Goal: Information Seeking & Learning: Learn about a topic

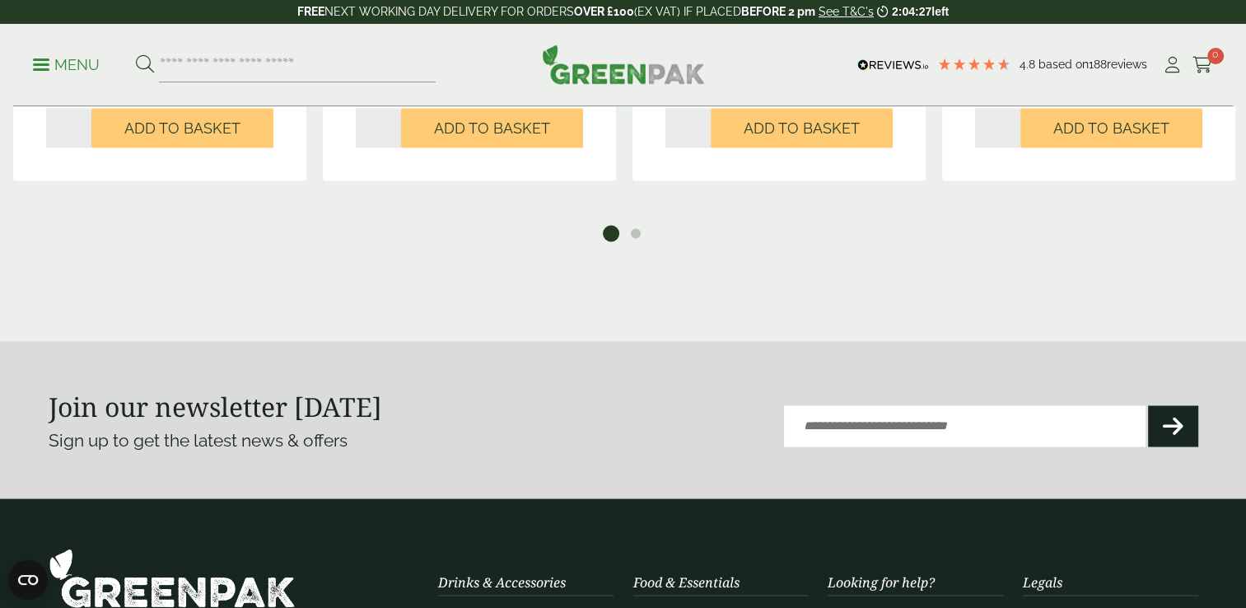
scroll to position [2801, 0]
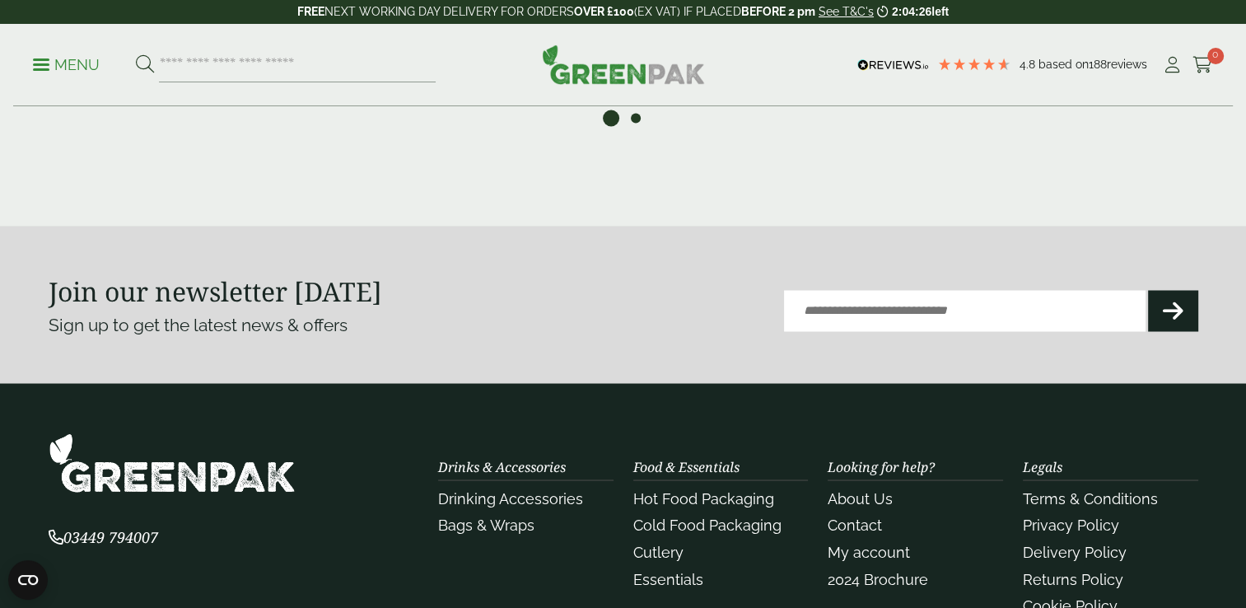
click at [636, 119] on button "2" at bounding box center [636, 118] width 16 height 16
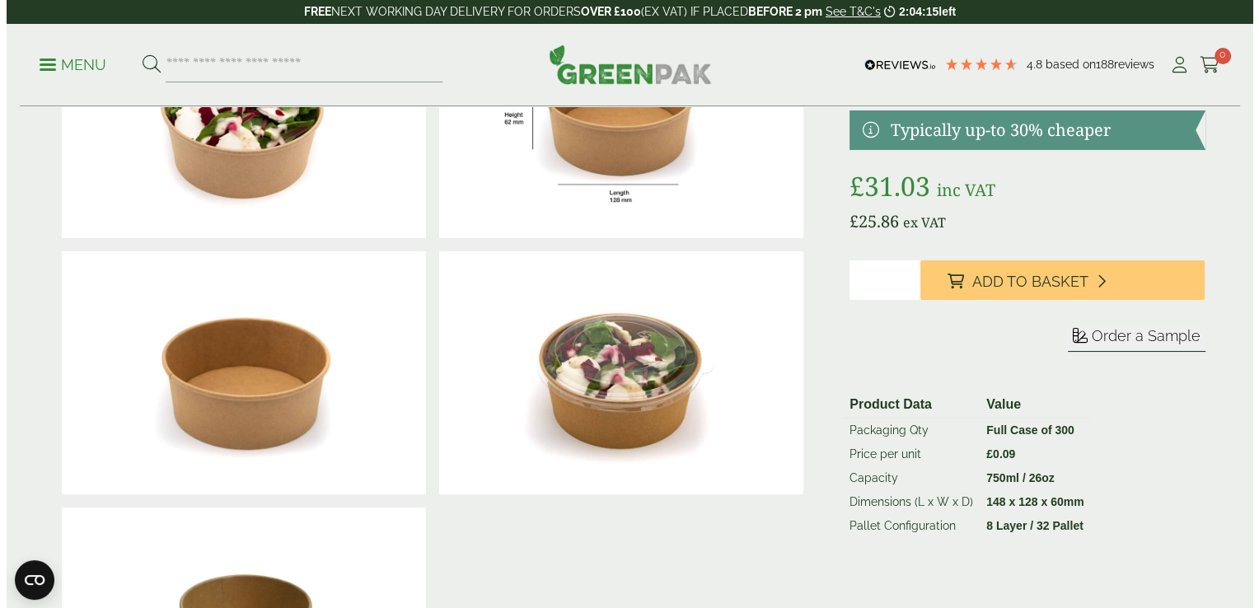
scroll to position [82, 0]
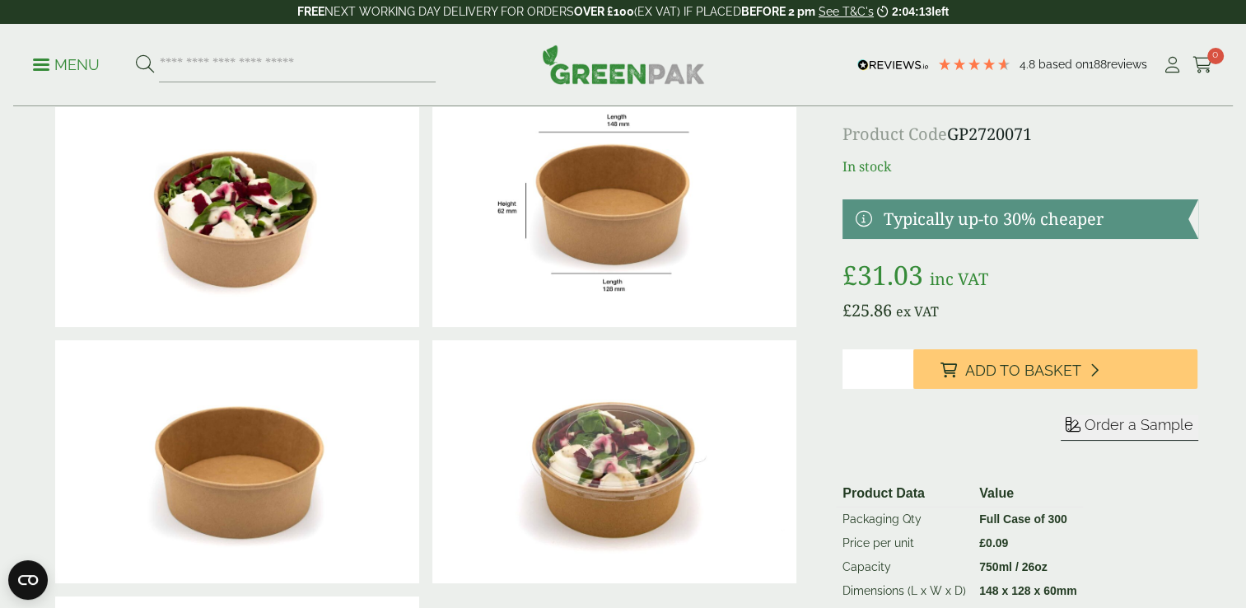
click at [47, 55] on p "Menu" at bounding box center [66, 65] width 67 height 20
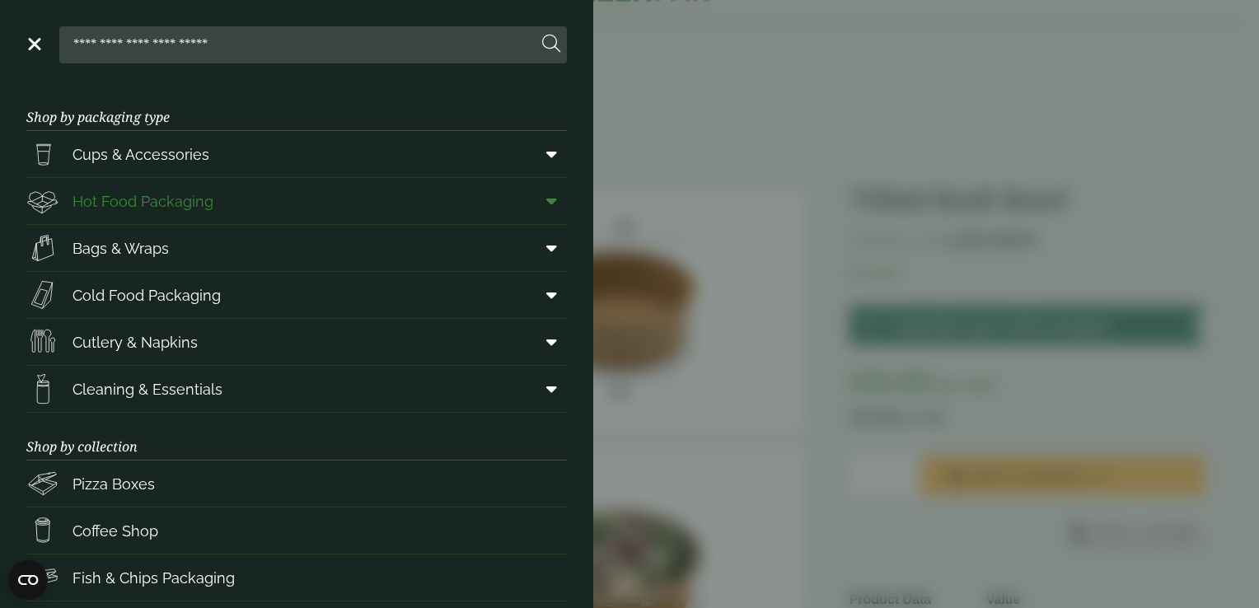
click at [221, 208] on link "Hot Food Packaging" at bounding box center [296, 201] width 540 height 46
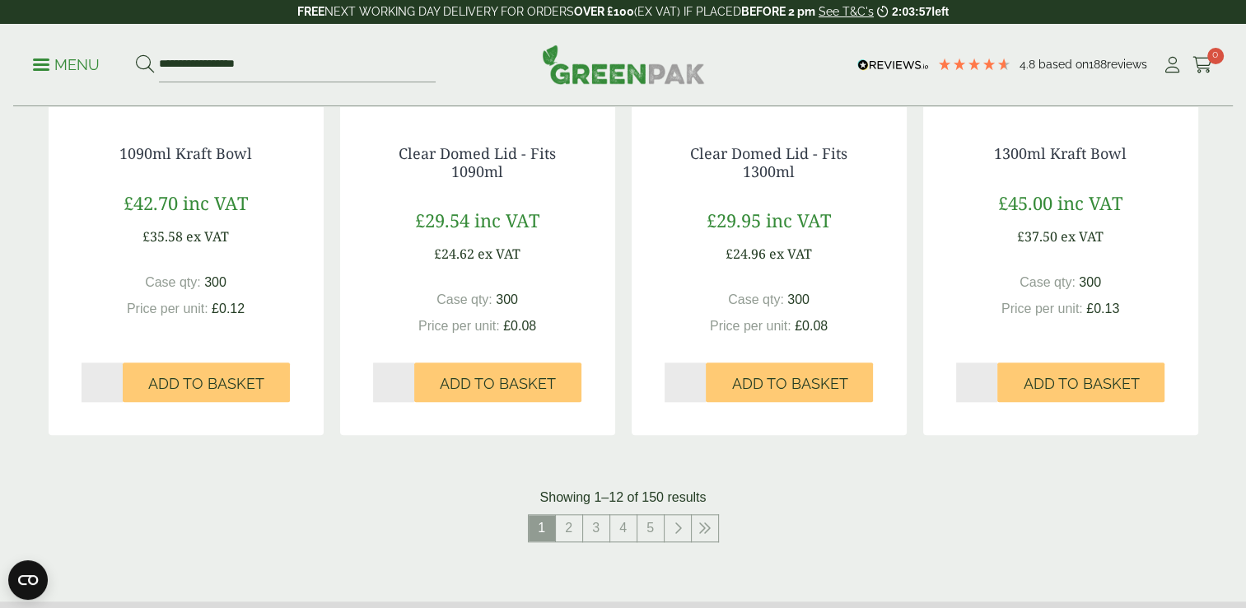
scroll to position [1730, 0]
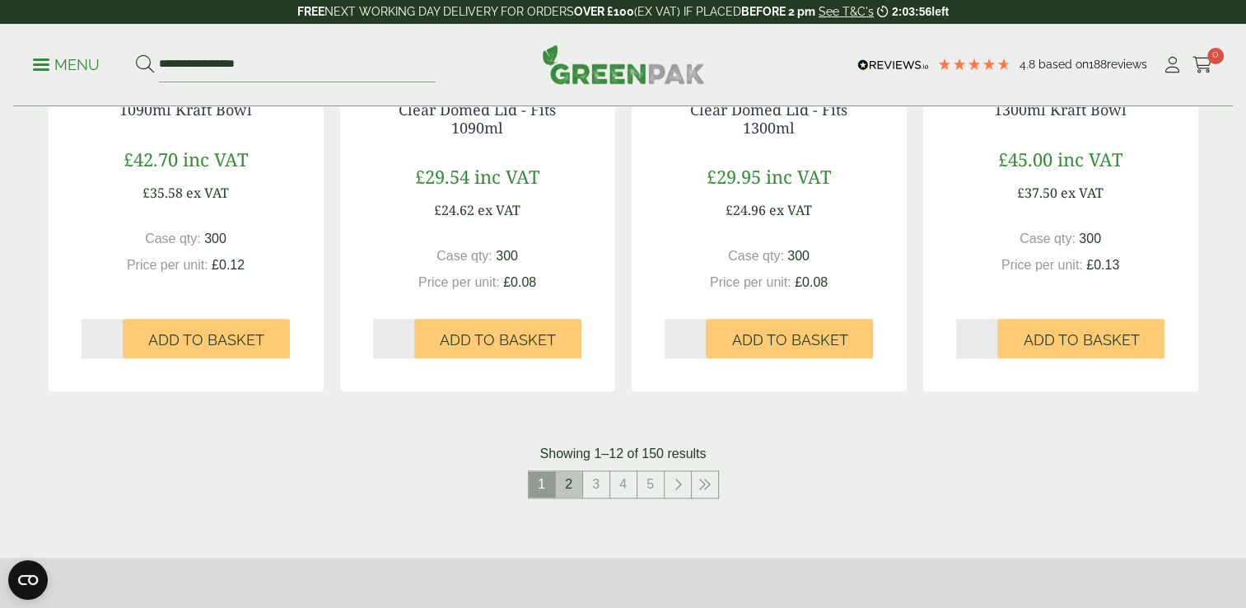
click at [576, 482] on link "2" at bounding box center [569, 484] width 26 height 26
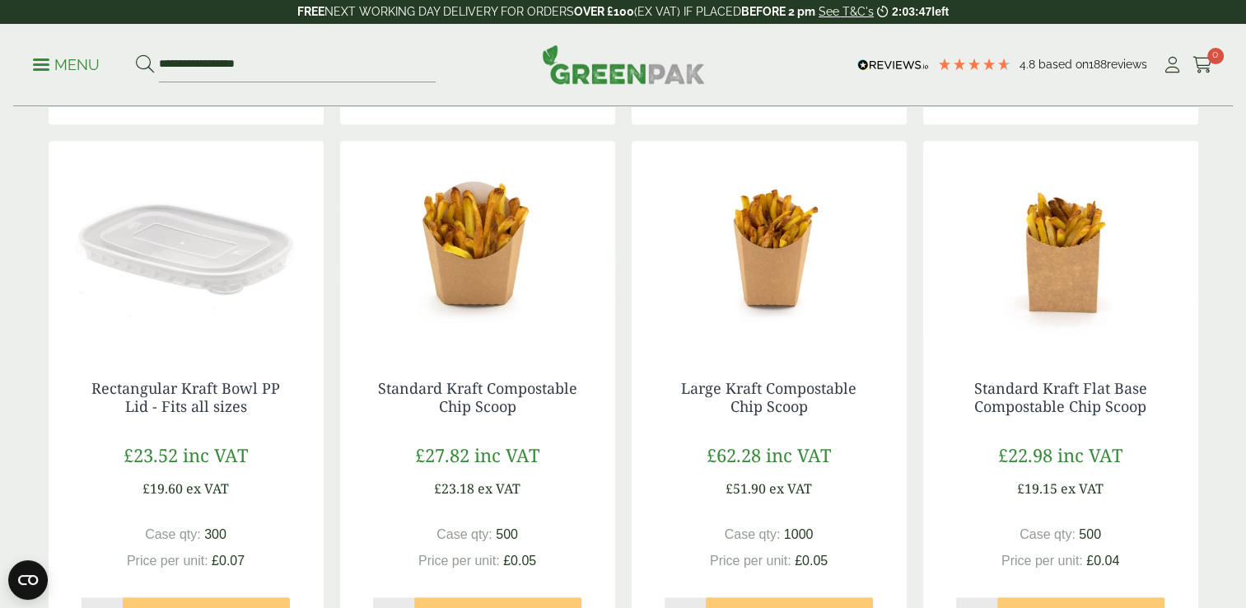
scroll to position [1730, 0]
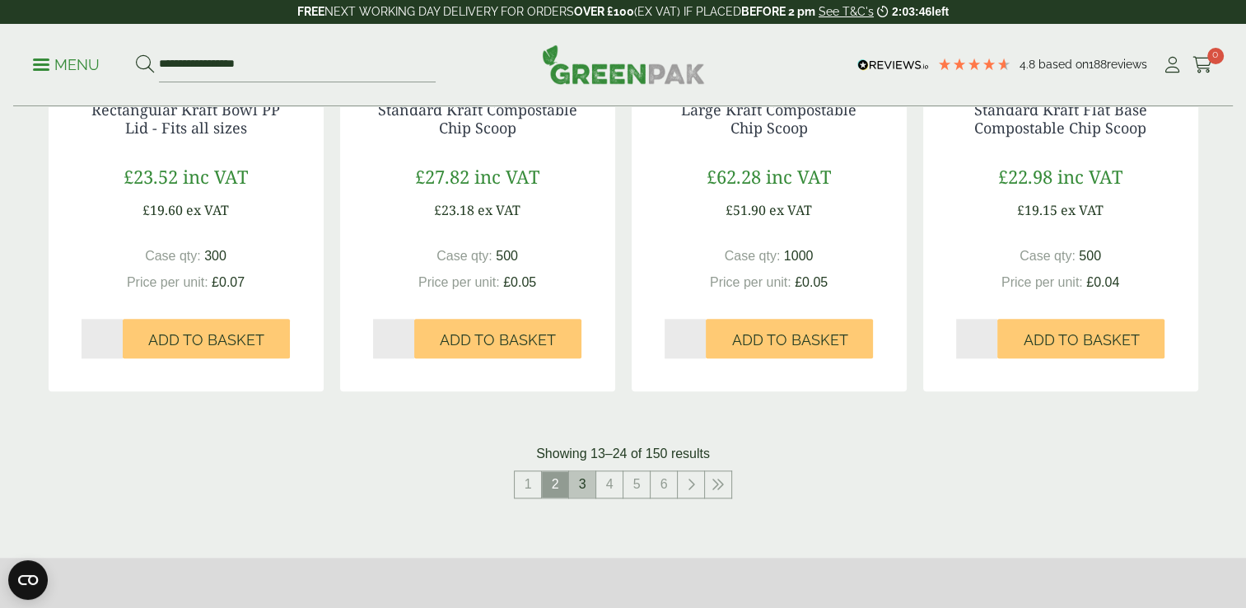
click at [581, 489] on link "3" at bounding box center [582, 484] width 26 height 26
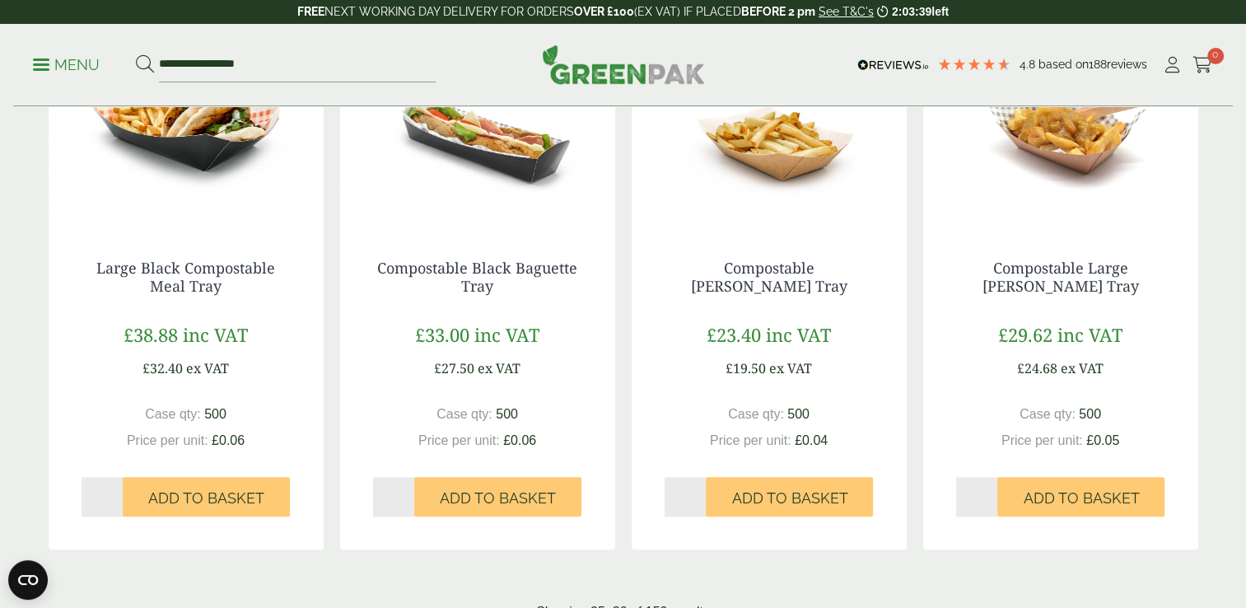
scroll to position [1895, 0]
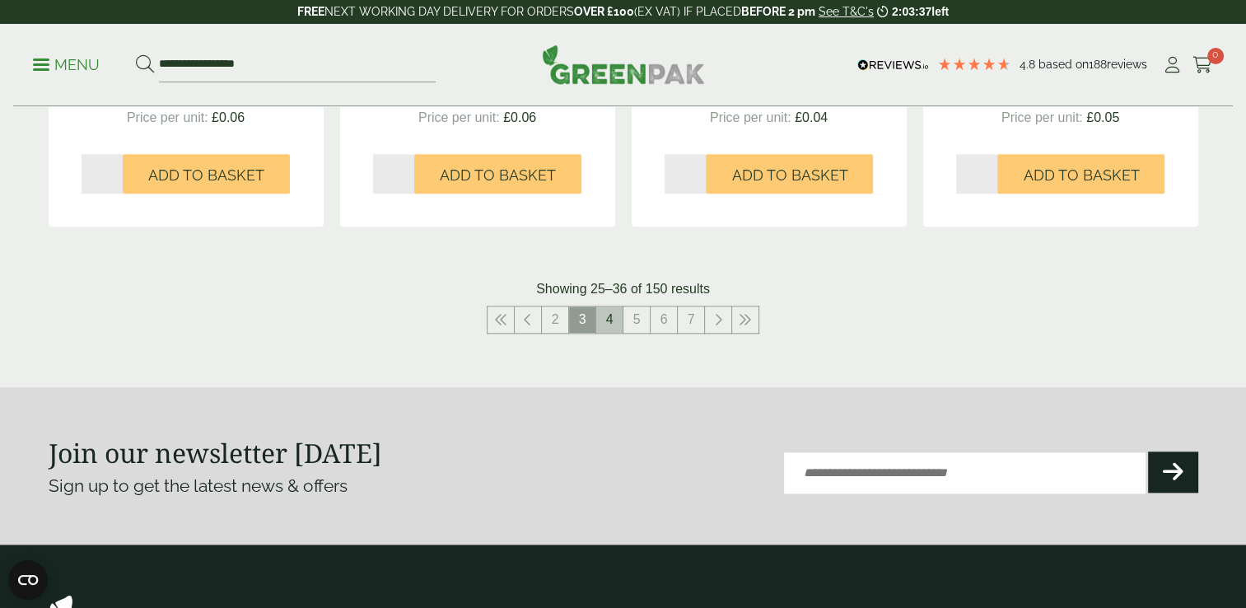
click at [601, 325] on link "4" at bounding box center [609, 319] width 26 height 26
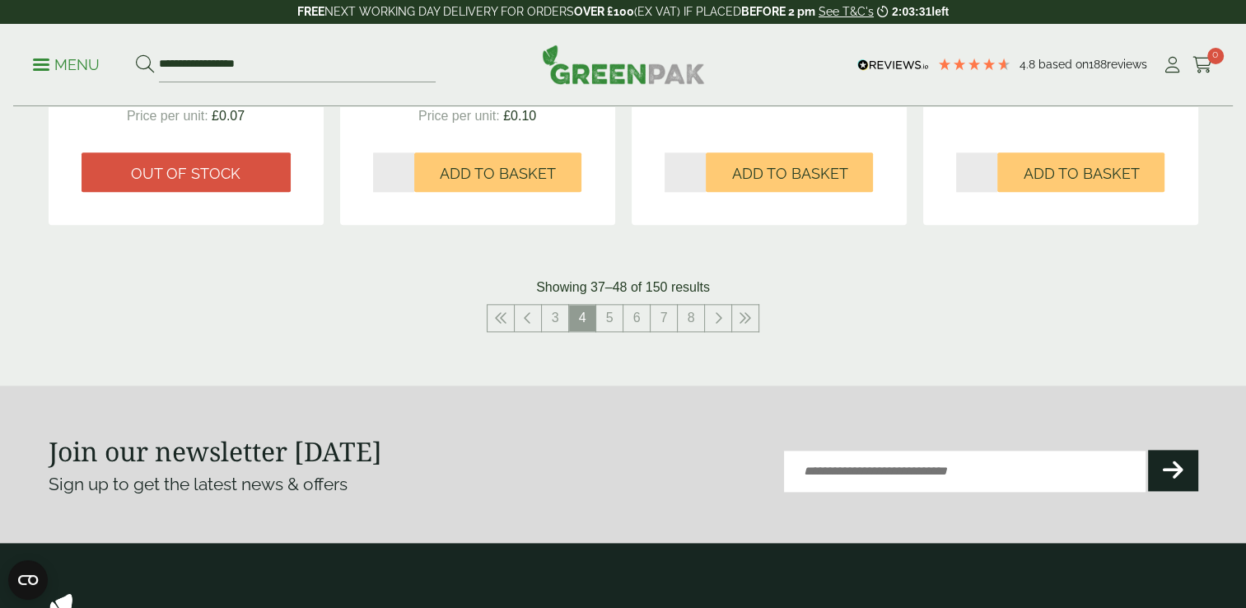
scroll to position [1977, 0]
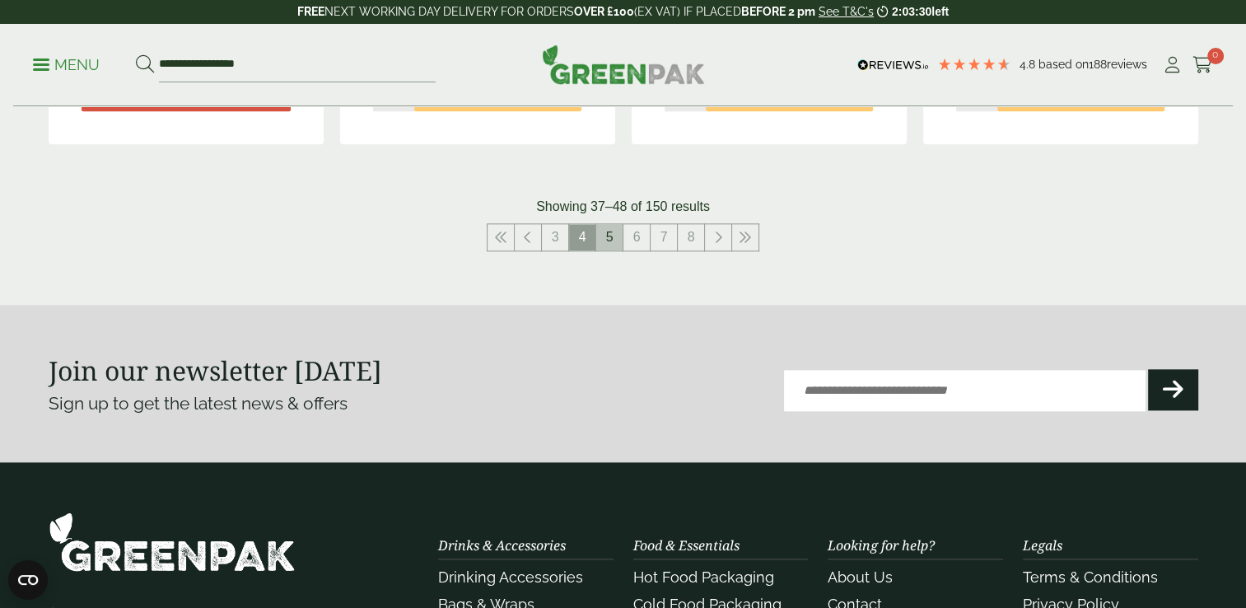
click at [609, 237] on link "5" at bounding box center [609, 237] width 26 height 26
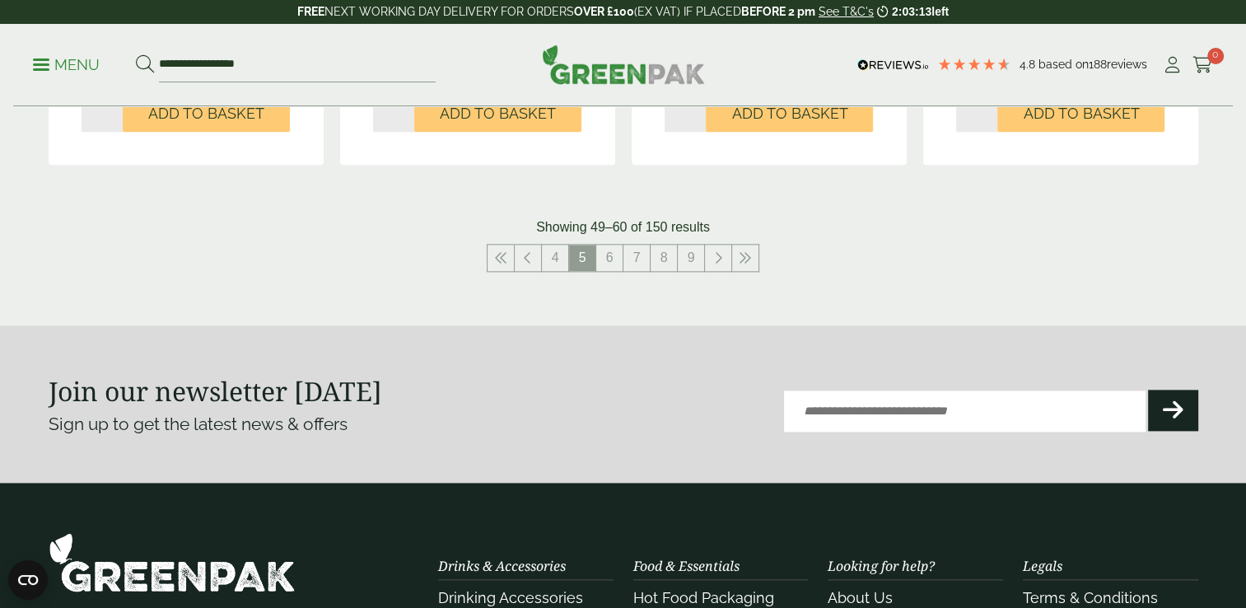
scroll to position [1895, 0]
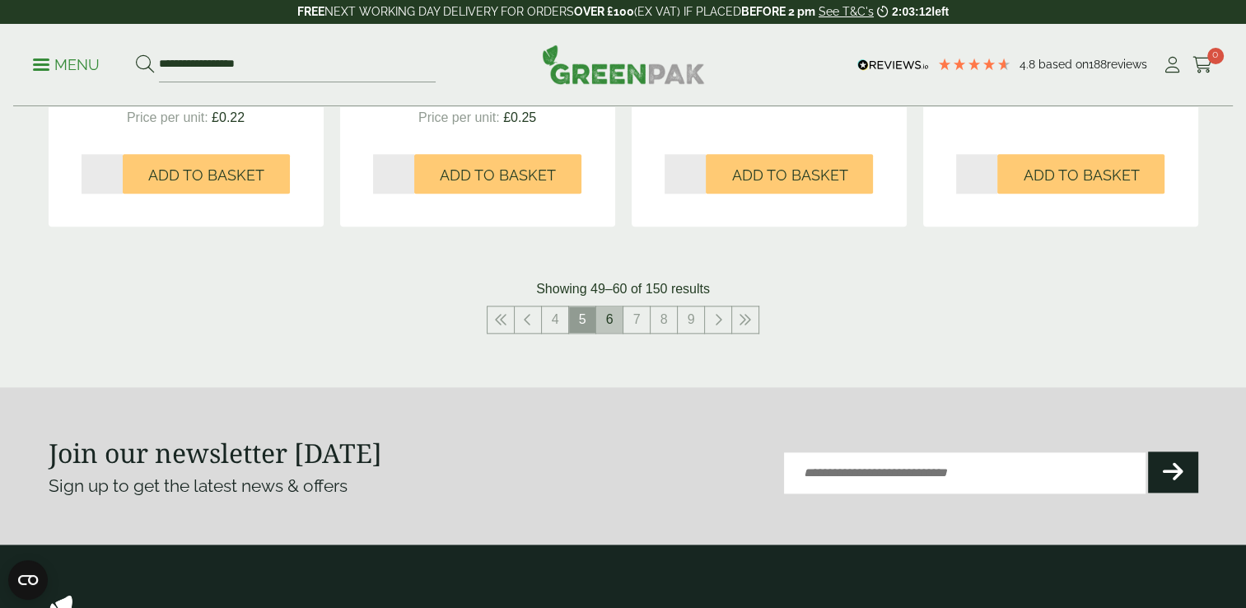
click at [613, 321] on link "6" at bounding box center [609, 319] width 26 height 26
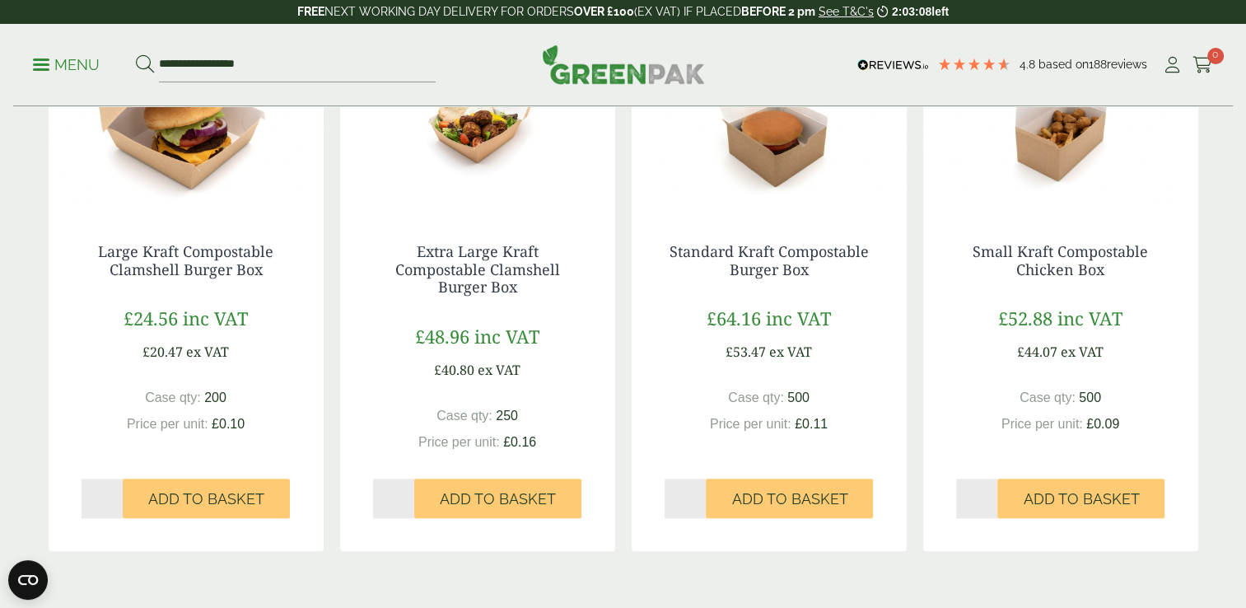
scroll to position [1730, 0]
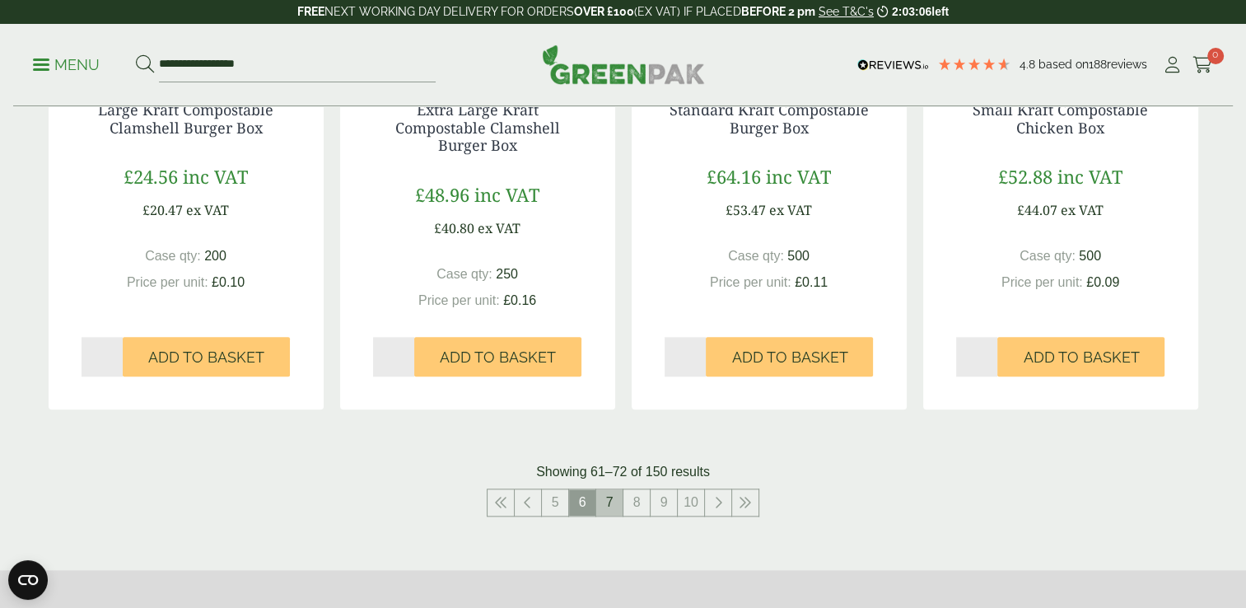
click at [604, 503] on link "7" at bounding box center [609, 502] width 26 height 26
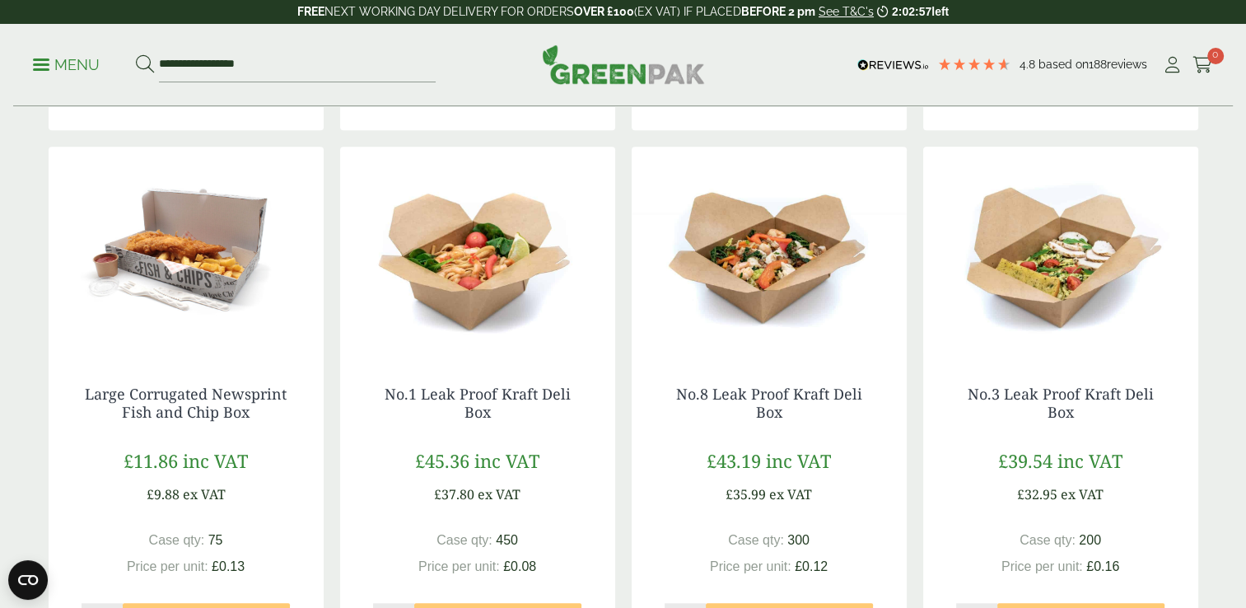
scroll to position [1483, 0]
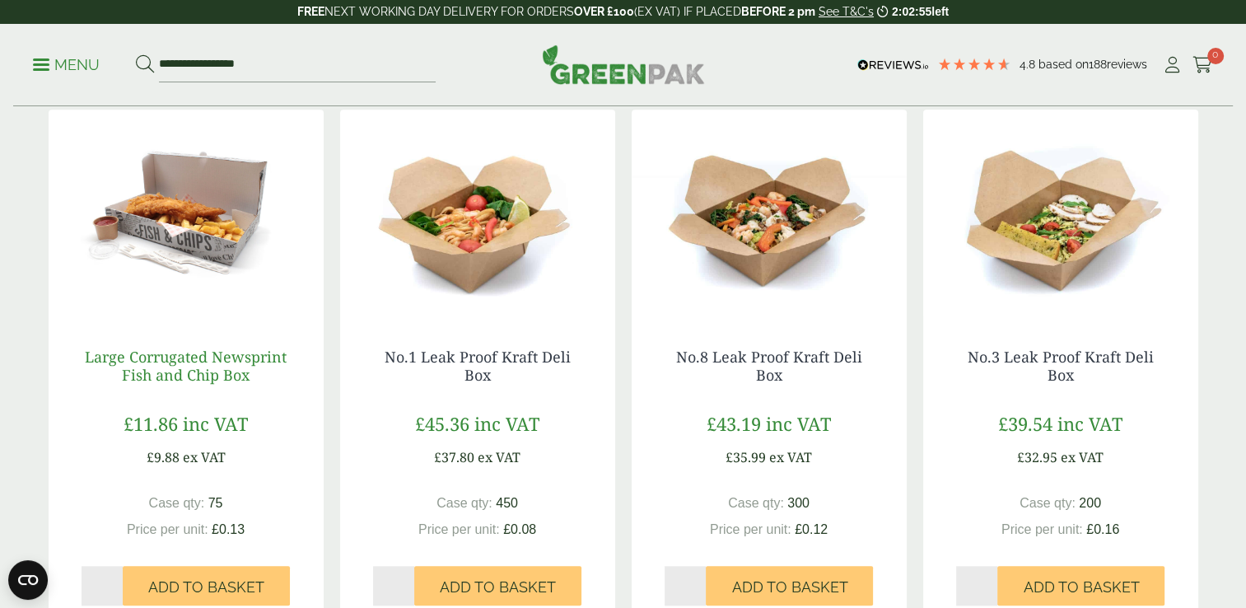
click at [201, 364] on link "Large Corrugated Newsprint Fish and Chip Box" at bounding box center [186, 366] width 202 height 38
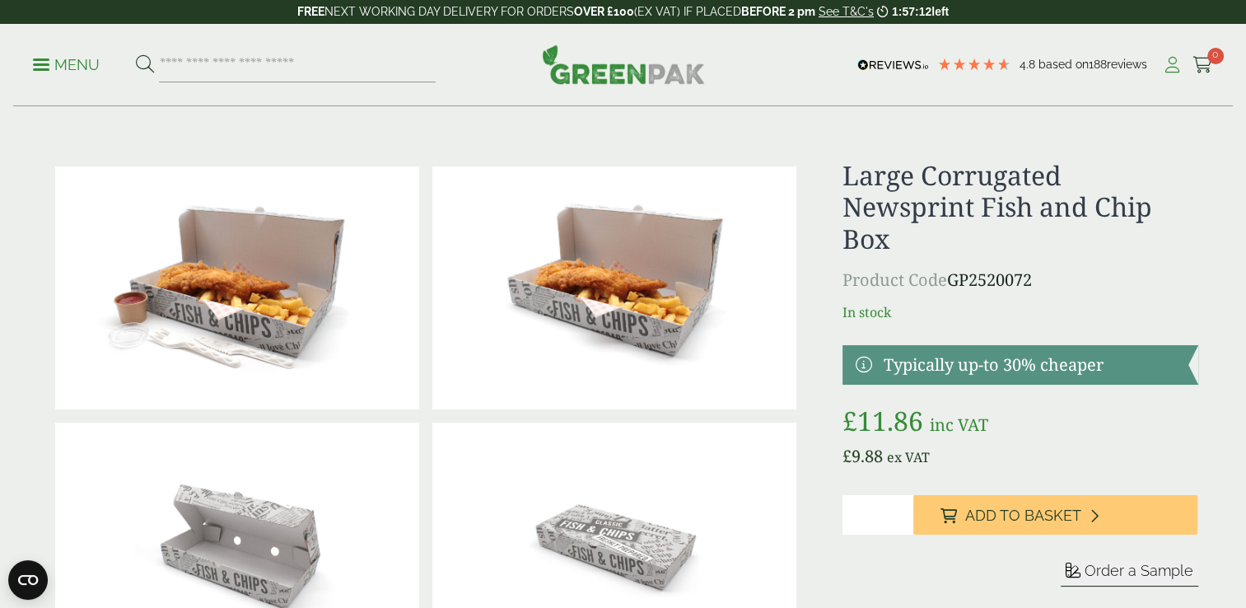
click at [1168, 68] on icon at bounding box center [1172, 65] width 21 height 16
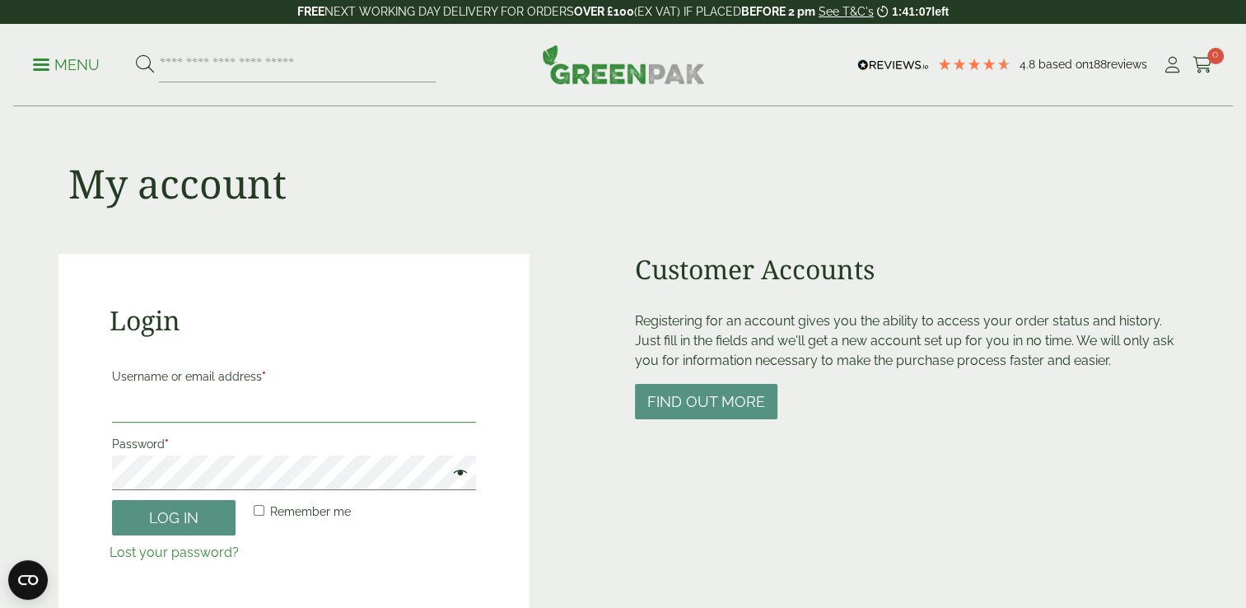
click at [199, 394] on input "Username or email address *" at bounding box center [294, 405] width 365 height 35
